Goal: Information Seeking & Learning: Learn about a topic

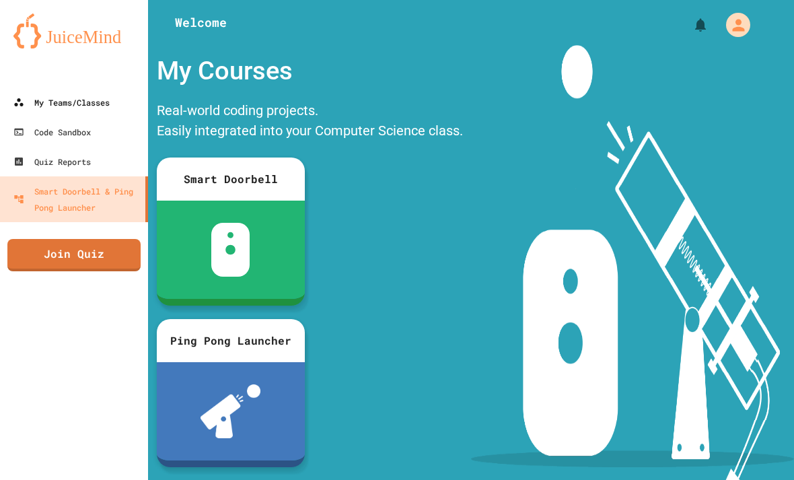
click at [36, 92] on link "My Teams/Classes" at bounding box center [74, 102] width 148 height 30
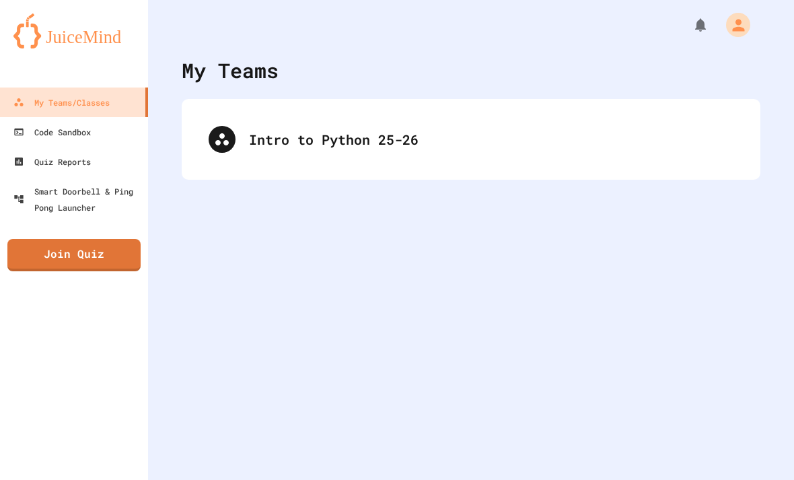
click at [36, 92] on link "My Teams/Classes" at bounding box center [74, 102] width 148 height 30
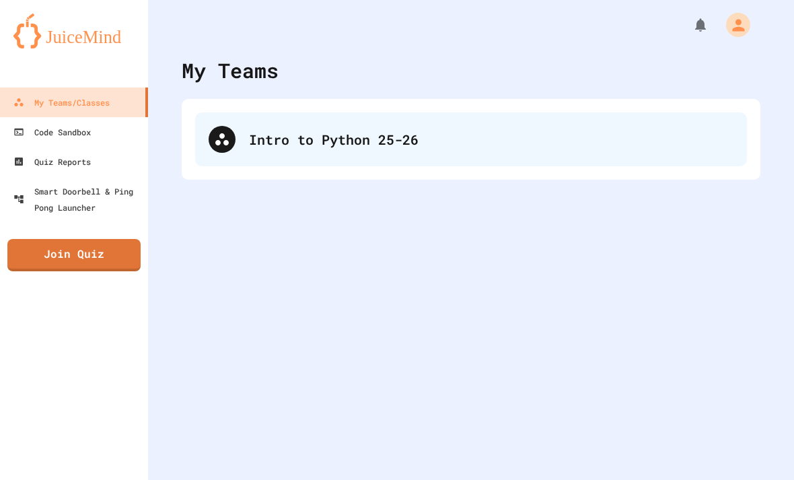
click at [579, 135] on div "Intro to Python 25-26" at bounding box center [491, 139] width 485 height 20
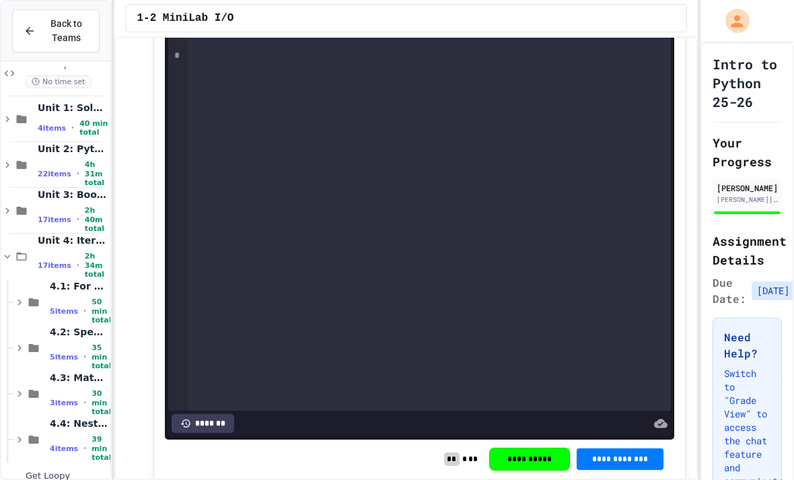
scroll to position [70, 0]
click at [77, 343] on div "5 items • 35 min total" at bounding box center [79, 356] width 58 height 27
click at [83, 371] on div "4.2.1: Specific Ranges 10 min" at bounding box center [68, 394] width 85 height 46
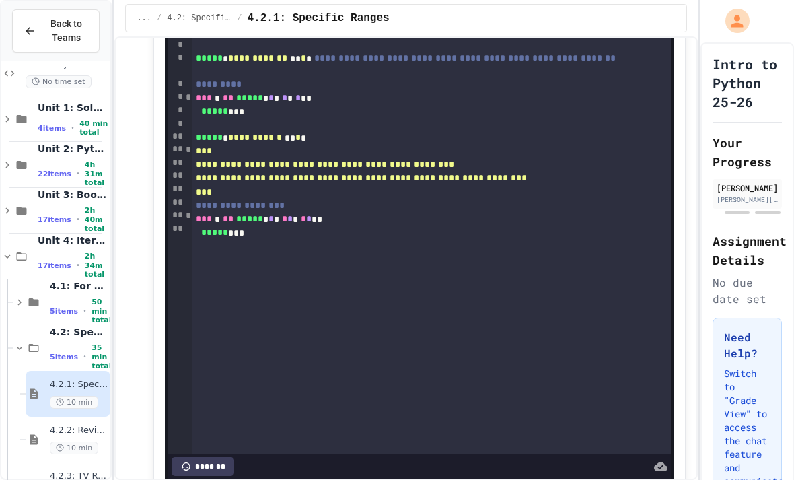
scroll to position [2896, 0]
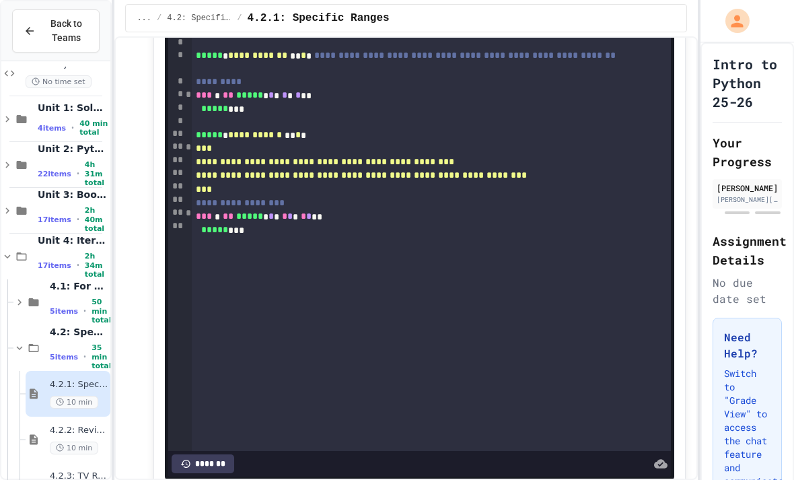
click at [550, 269] on div "**********" at bounding box center [431, 222] width 479 height 458
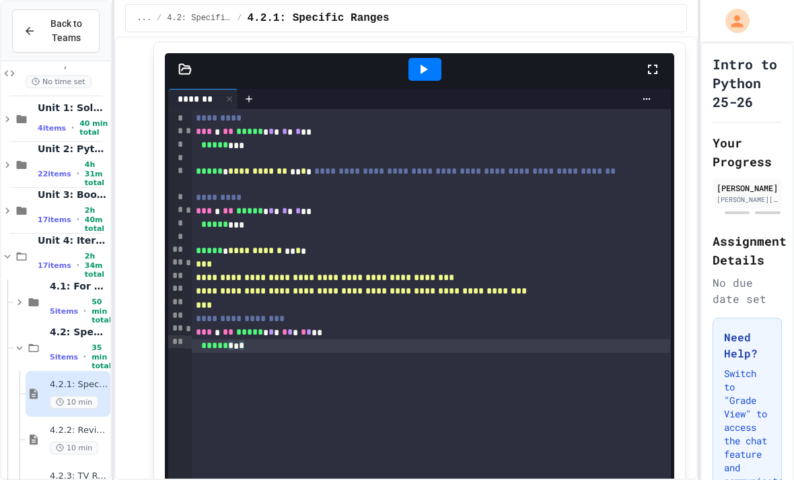
scroll to position [2751, 0]
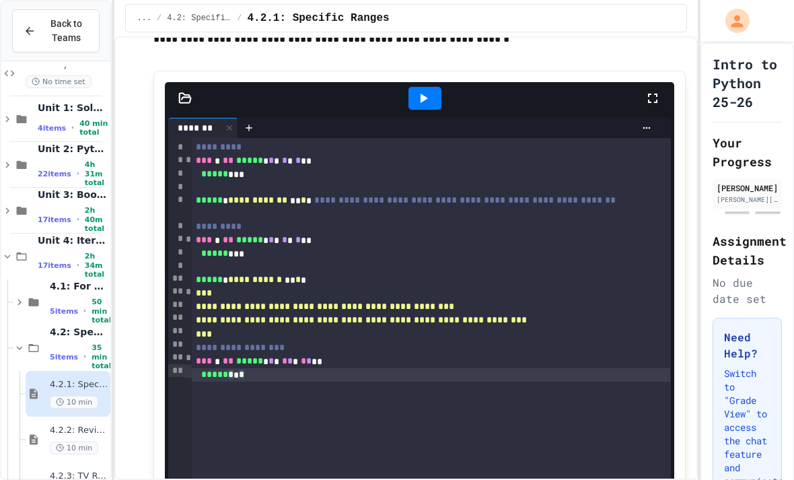
click at [425, 106] on icon at bounding box center [423, 98] width 16 height 16
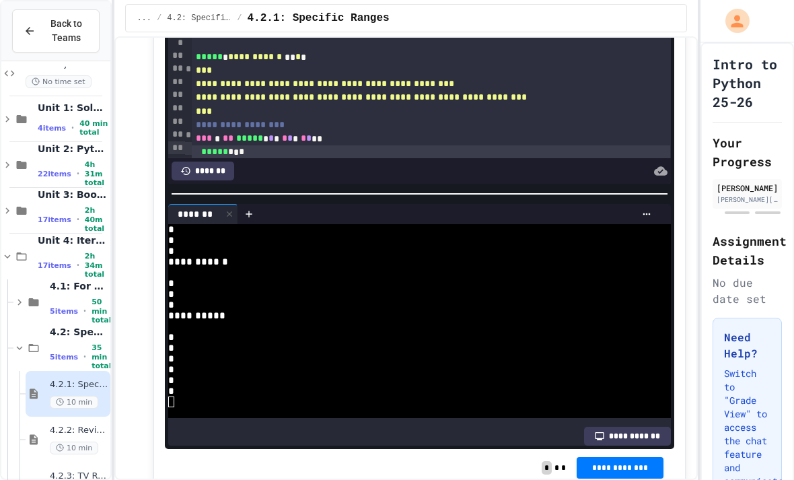
scroll to position [2926, 0]
